Goal: Communication & Community: Answer question/provide support

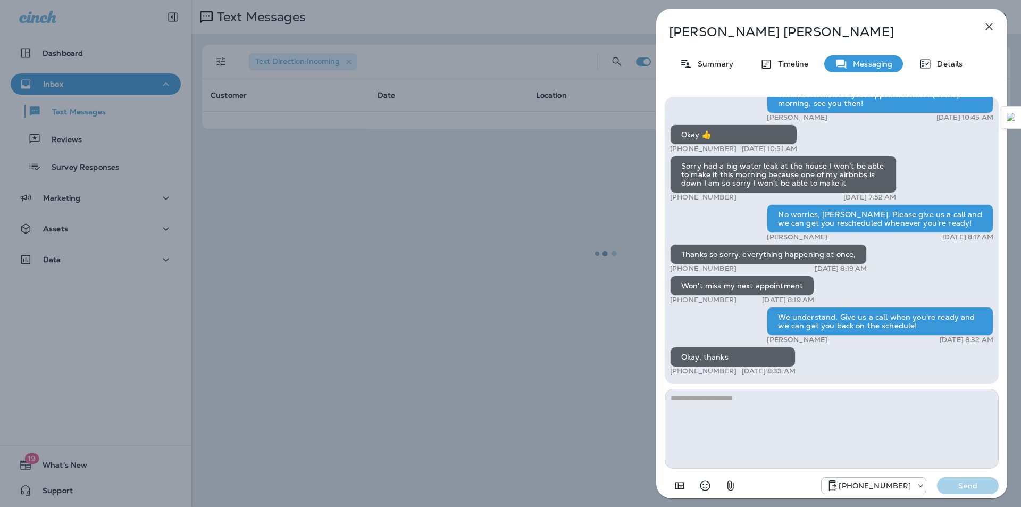
click at [993, 29] on icon "button" at bounding box center [989, 26] width 13 height 13
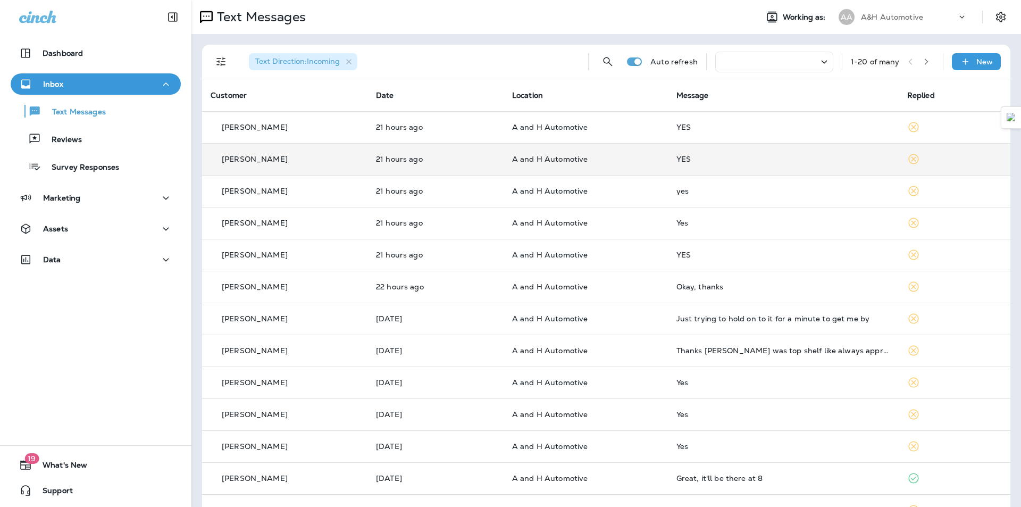
click at [627, 171] on td "A and H Automotive" at bounding box center [585, 159] width 164 height 32
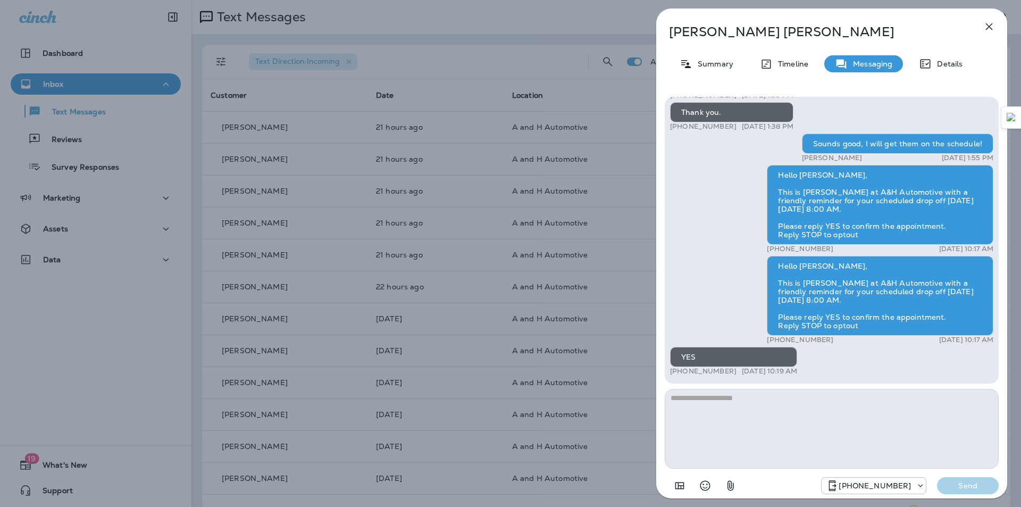
click at [988, 29] on icon "button" at bounding box center [989, 26] width 13 height 13
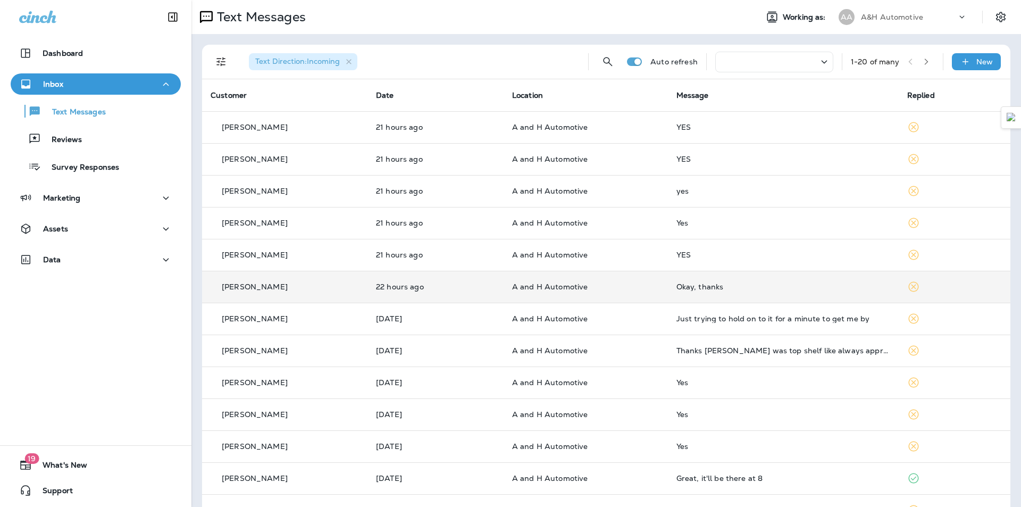
click at [695, 290] on div "Okay, thanks" at bounding box center [783, 286] width 214 height 9
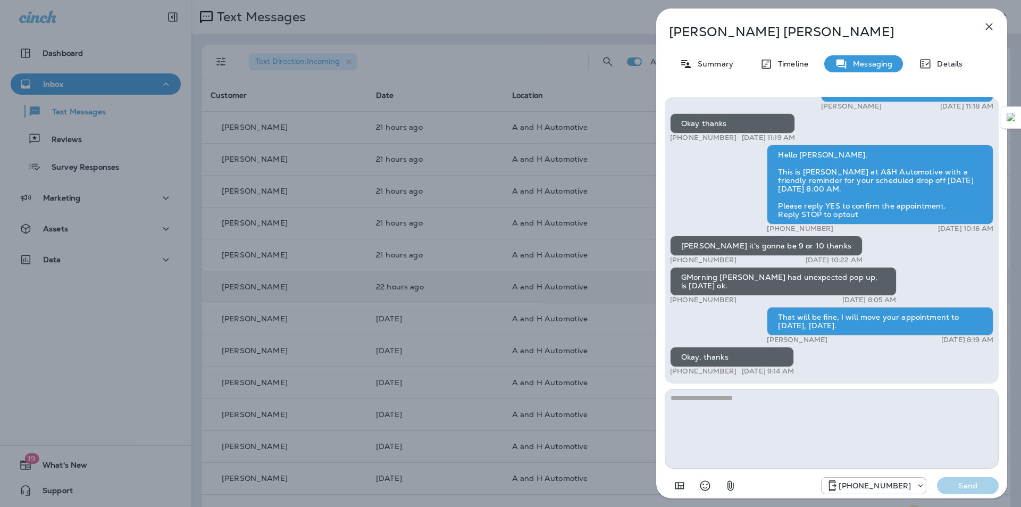
click at [995, 32] on icon "button" at bounding box center [989, 26] width 13 height 13
